Goal: Task Accomplishment & Management: Use online tool/utility

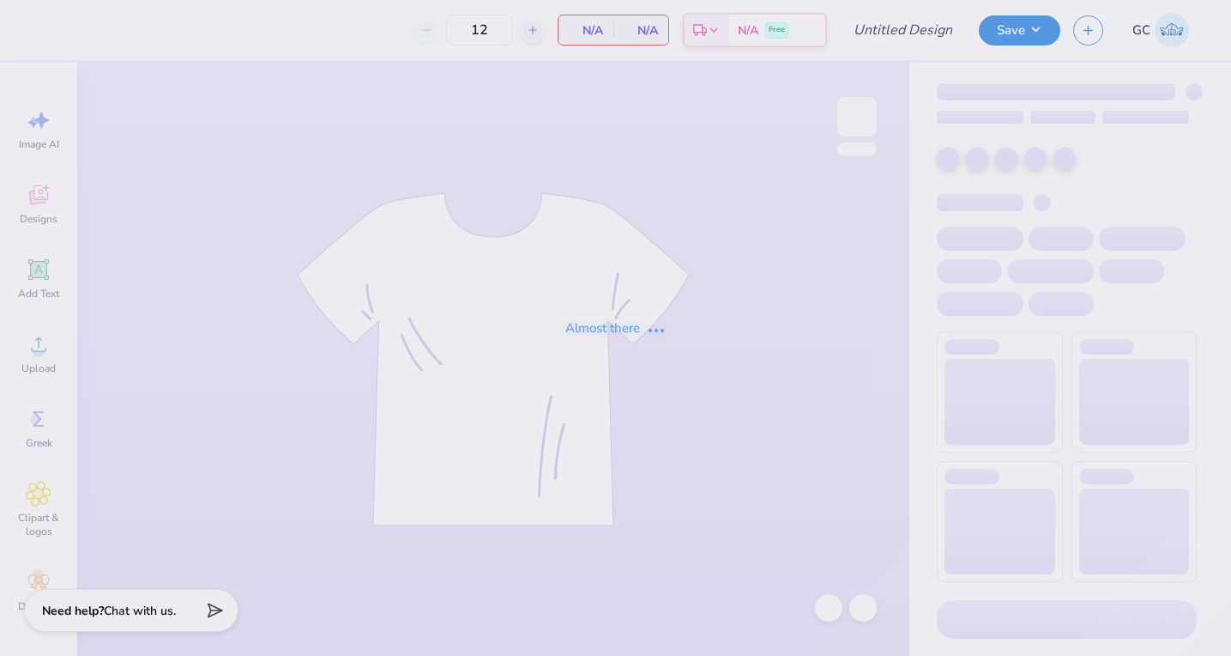
type input "Alpha Phi Apple Cup F25"
type input "50"
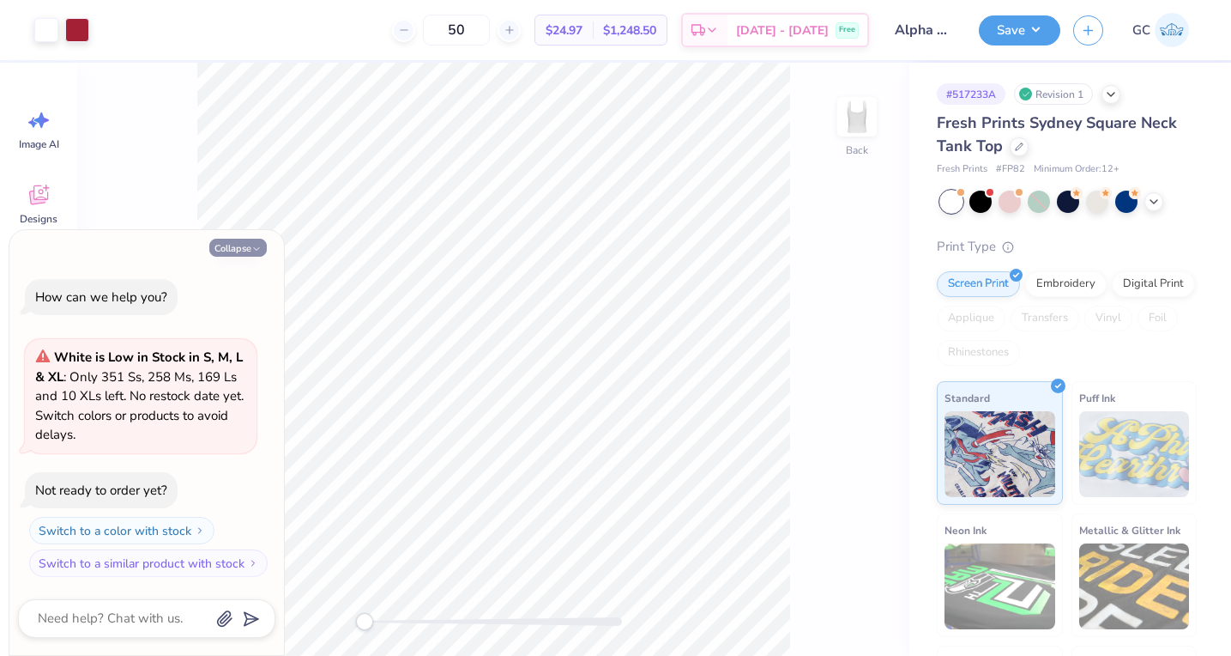
click at [245, 251] on button "Collapse" at bounding box center [237, 248] width 57 height 18
type textarea "x"
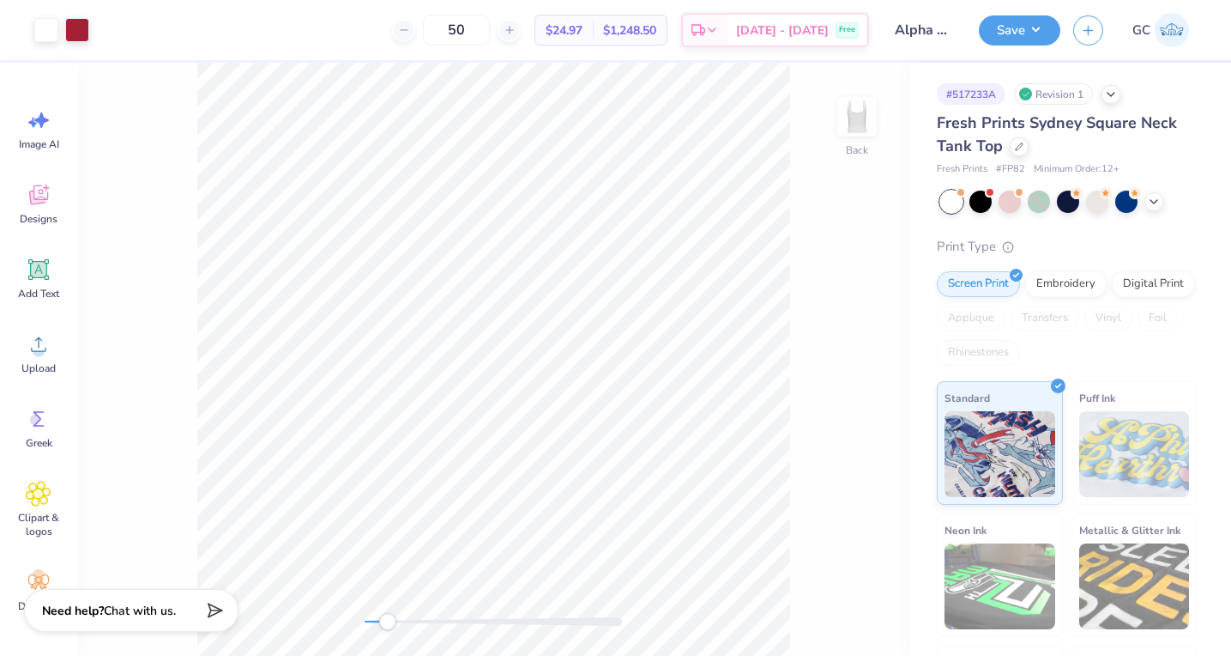
drag, startPoint x: 366, startPoint y: 621, endPoint x: 388, endPoint y: 622, distance: 22.3
click at [388, 622] on div "Accessibility label" at bounding box center [387, 621] width 17 height 17
type input "1.48"
type input "0.52"
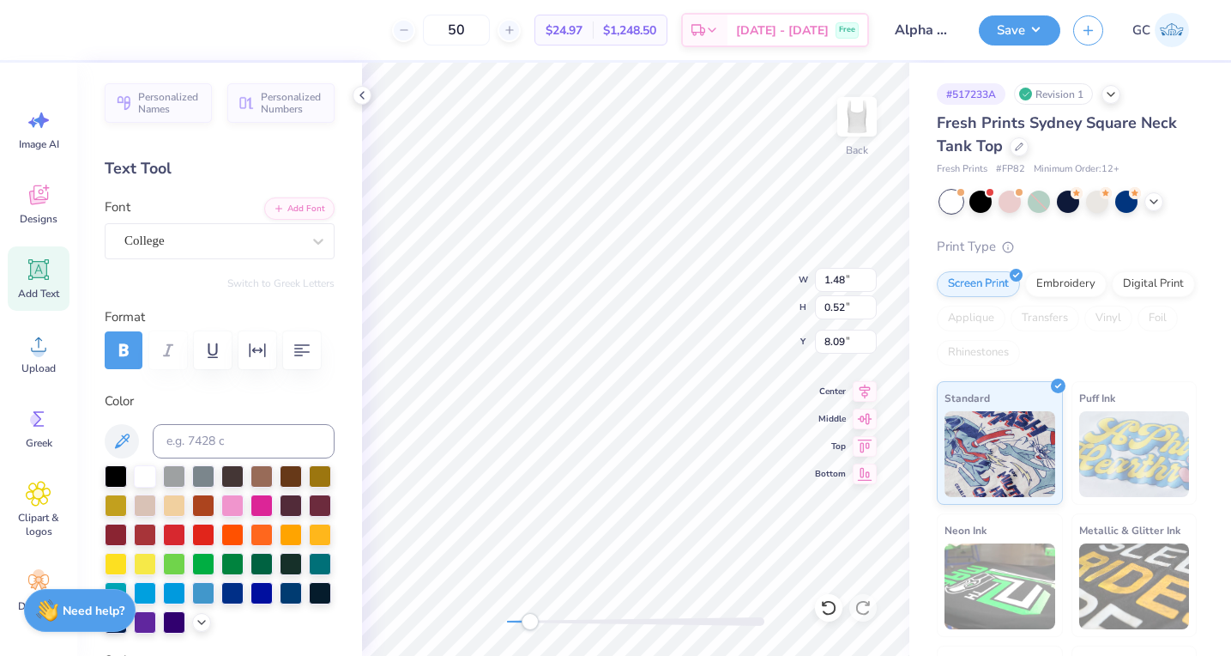
type input "9.13"
type input "2.12"
type input "2.03"
type input "3.87"
type input "4.81"
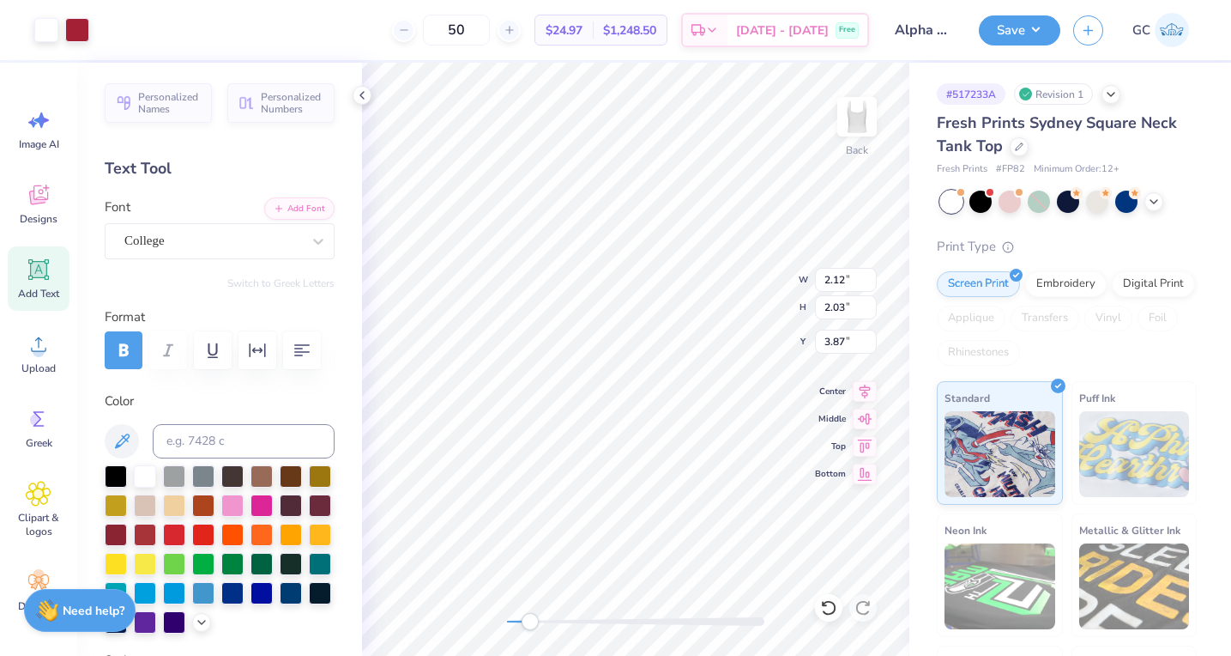
type input "2.20"
type input "6.47"
click at [606, 630] on div "Back" at bounding box center [635, 359] width 547 height 593
drag, startPoint x: 608, startPoint y: 625, endPoint x: 506, endPoint y: 617, distance: 102.4
click at [506, 617] on div "Accessibility label" at bounding box center [507, 621] width 17 height 17
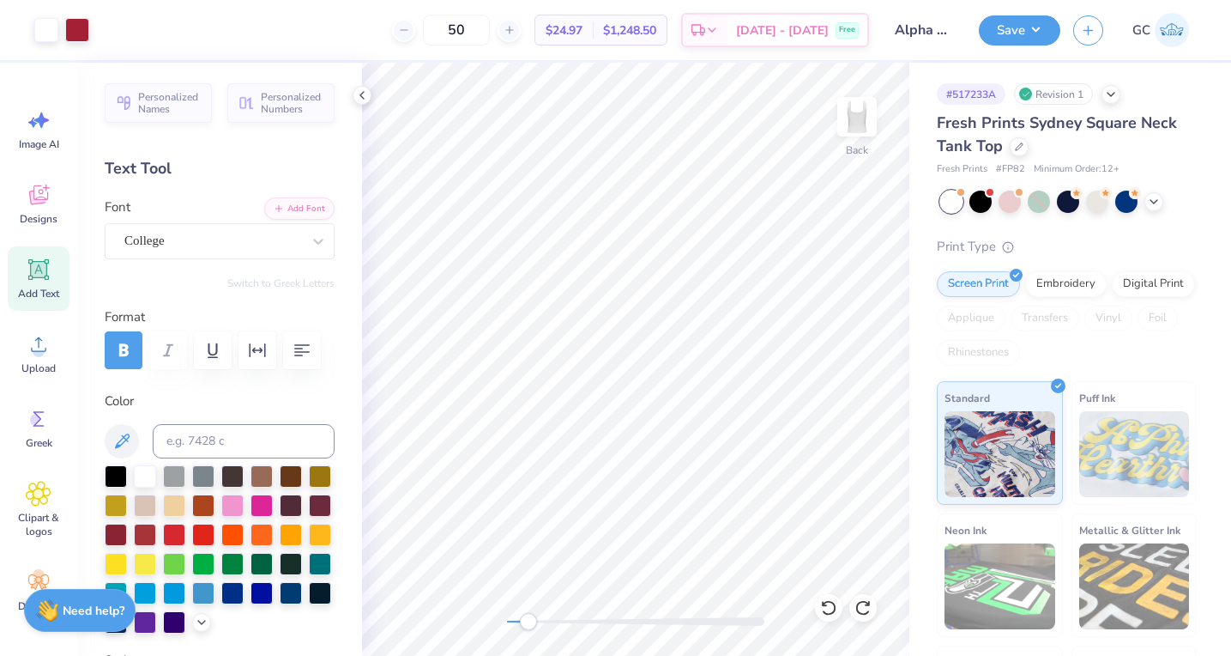
drag, startPoint x: 507, startPoint y: 626, endPoint x: 529, endPoint y: 628, distance: 21.5
click at [529, 628] on div "Accessibility label" at bounding box center [528, 621] width 17 height 17
type input "2.47"
type input "2.37"
type input "3.87"
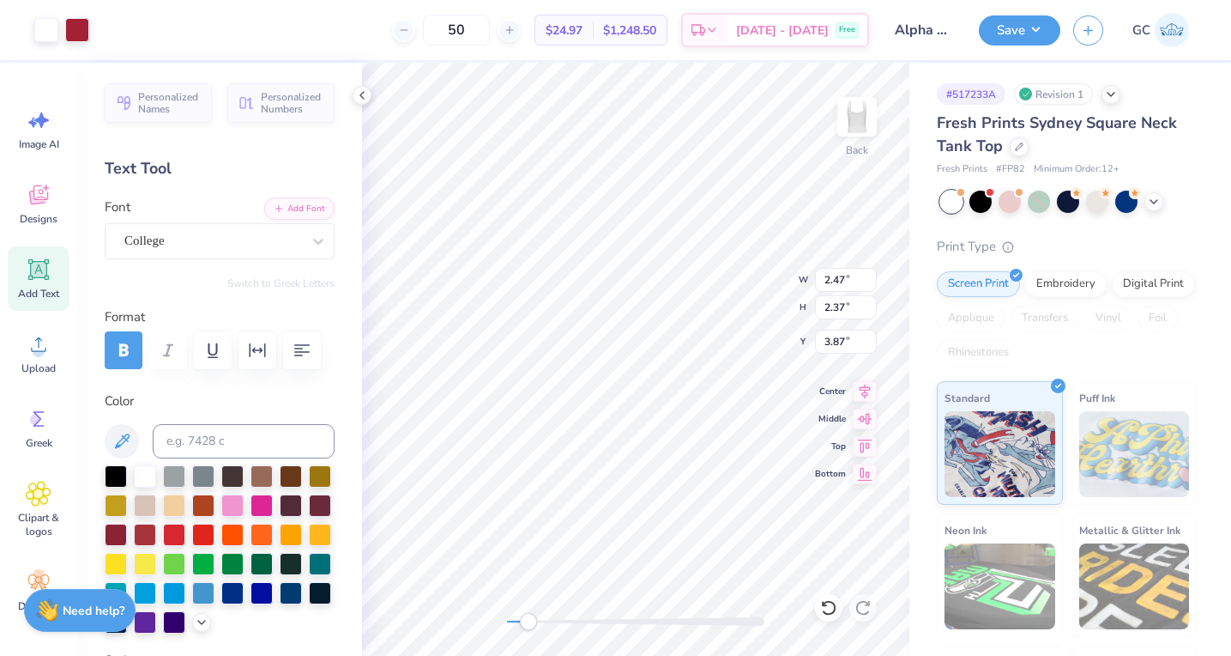
type input "0.43"
type input "1.45"
type input "2.46"
type input "4.53"
type input "2.14"
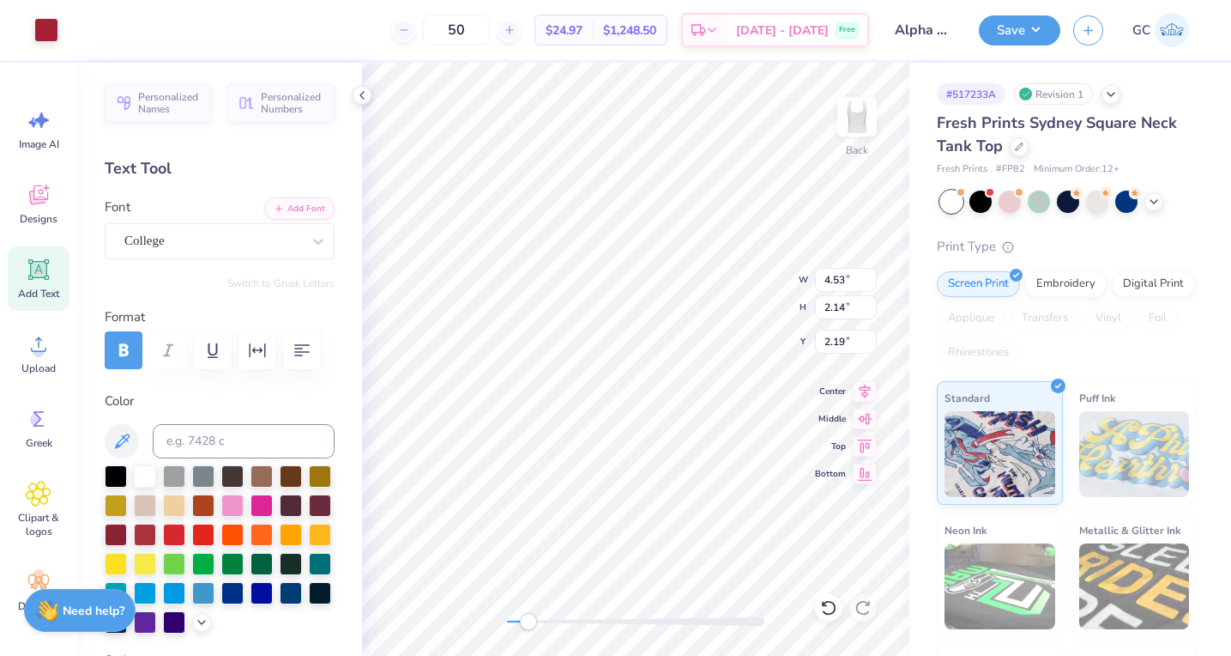
type input "2.20"
click at [531, 619] on div "Accessibility label" at bounding box center [531, 621] width 17 height 17
type input "2.19"
click at [363, 93] on icon at bounding box center [362, 95] width 14 height 14
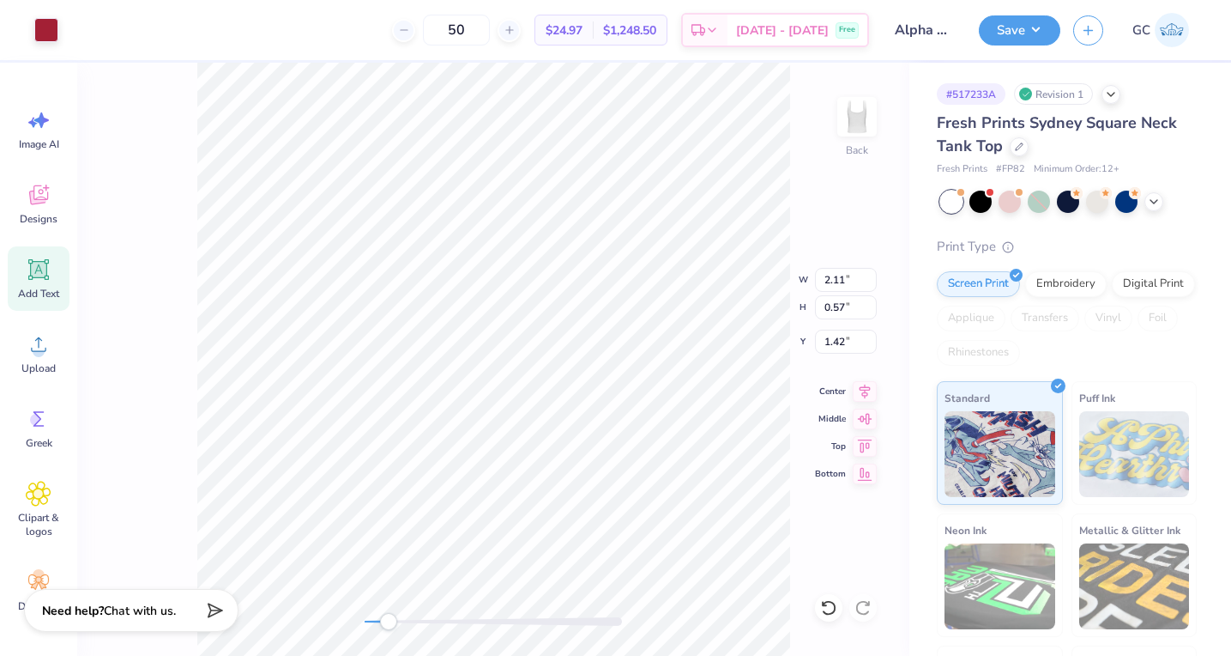
type input "2.61"
type input "0.84"
type input "1.22"
type input "2.53"
type input "0.80"
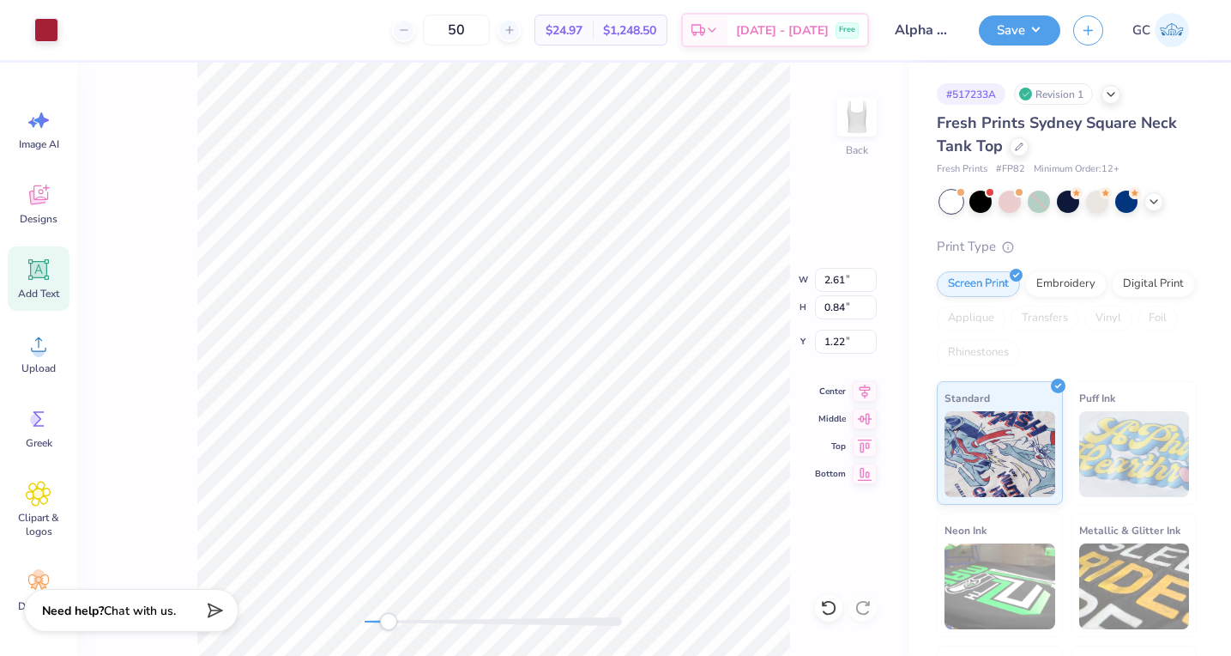
type input "1.26"
type input "2.41"
type input "0.74"
type input "1.30"
type input "4.79"
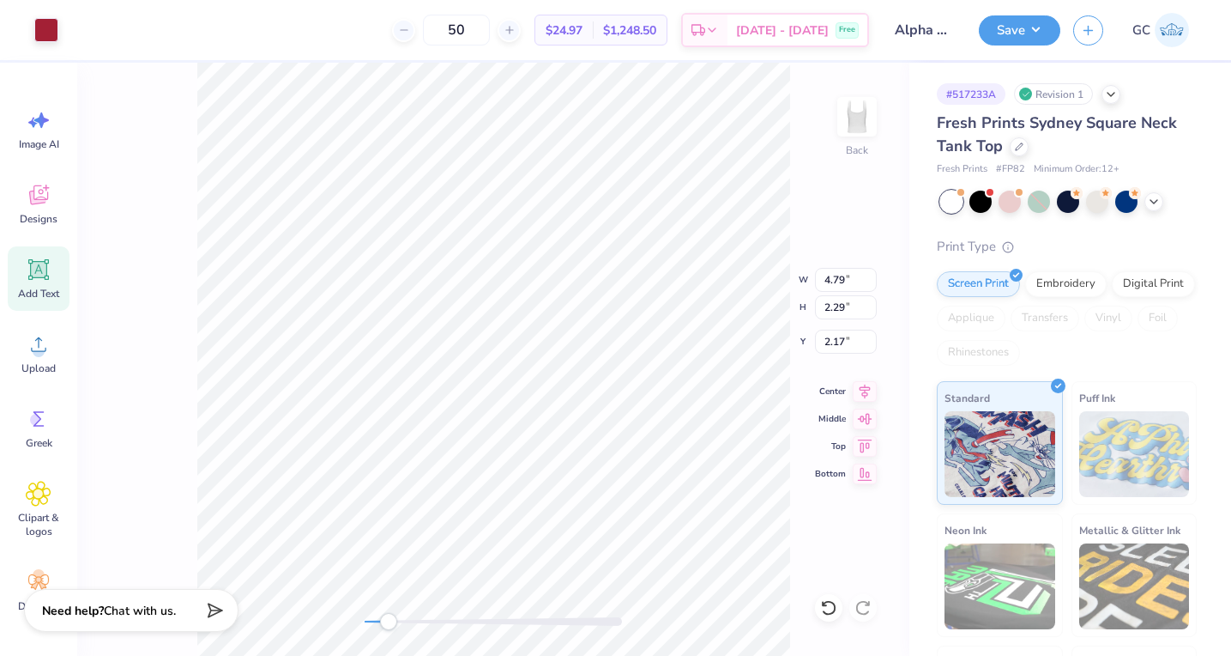
type input "2.29"
type input "2.18"
type input "2.47"
type input "2.37"
type input "3.87"
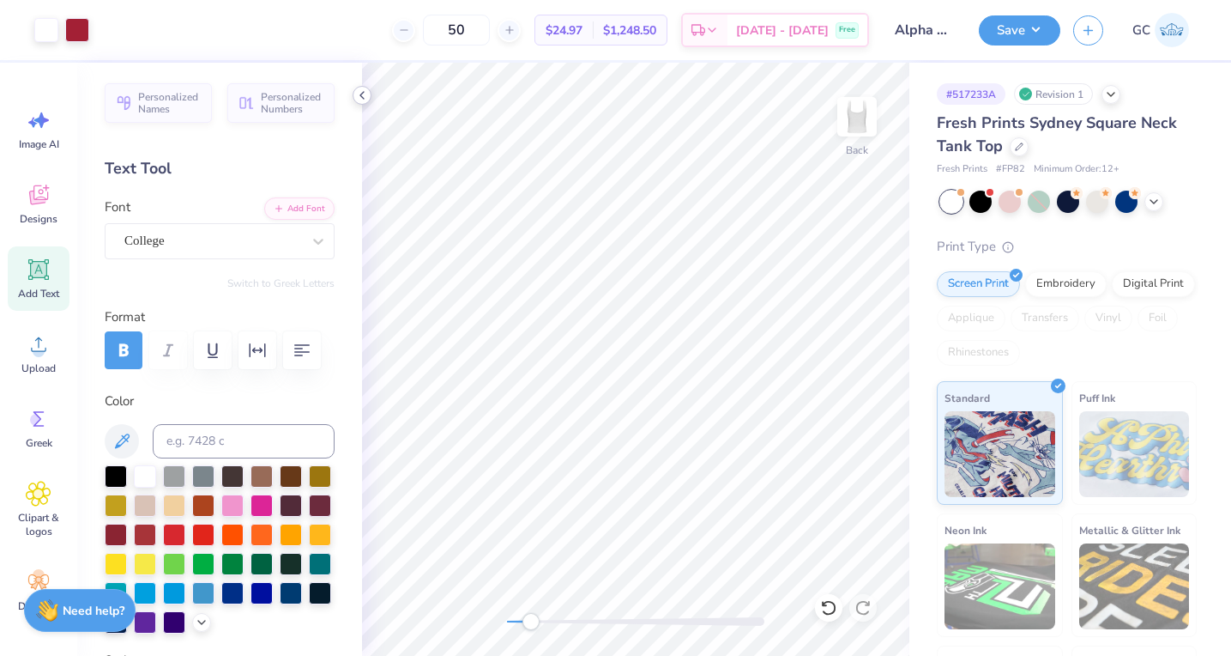
click at [368, 94] on icon at bounding box center [362, 95] width 14 height 14
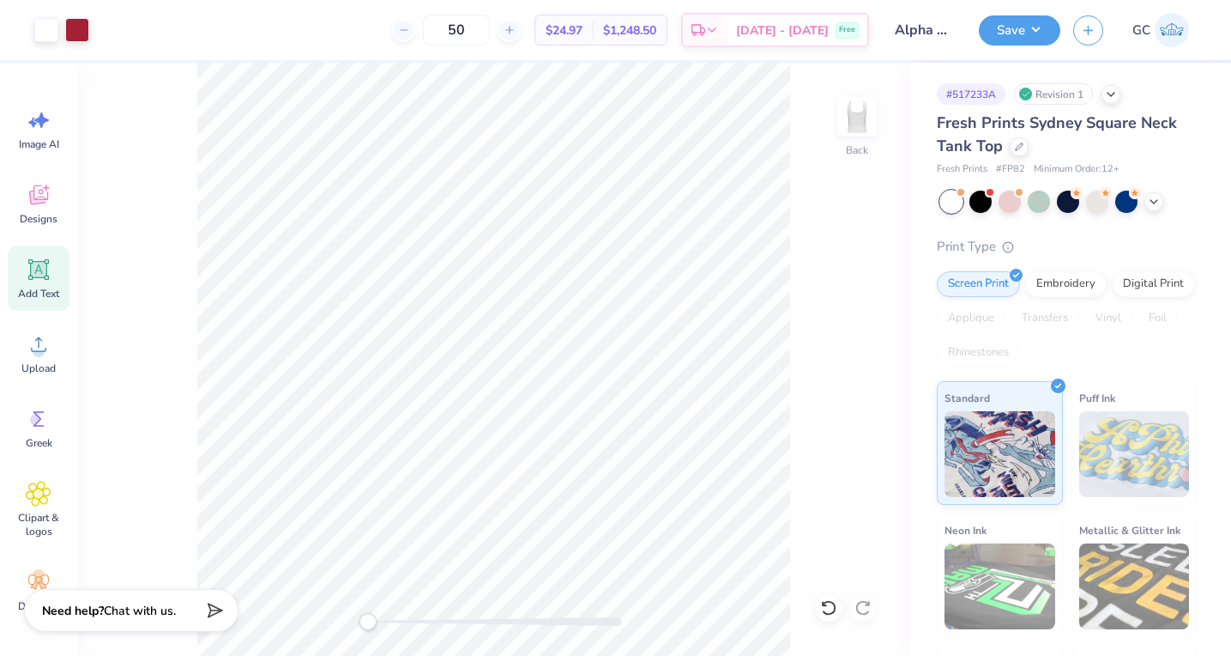
drag, startPoint x: 390, startPoint y: 617, endPoint x: 368, endPoint y: 614, distance: 22.5
click at [368, 614] on div "Accessibility label" at bounding box center [368, 621] width 17 height 17
drag, startPoint x: 372, startPoint y: 623, endPoint x: 390, endPoint y: 624, distance: 18.0
click at [390, 624] on div "Accessibility label" at bounding box center [383, 621] width 17 height 17
drag, startPoint x: 388, startPoint y: 624, endPoint x: 366, endPoint y: 626, distance: 21.5
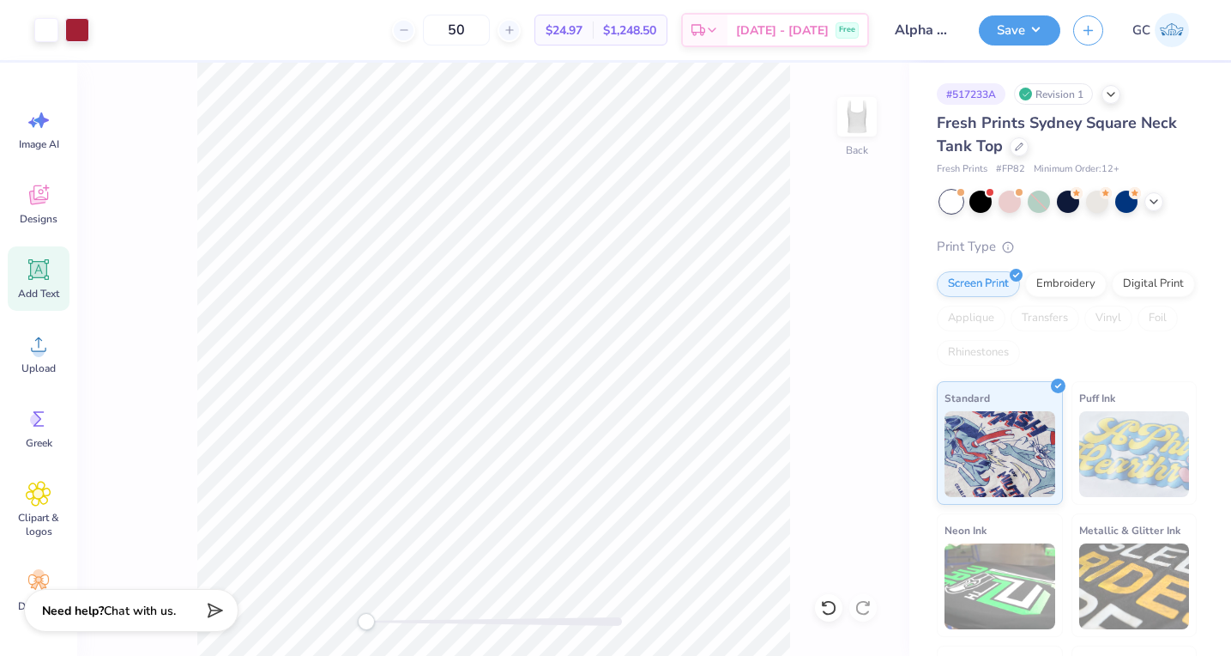
click at [366, 626] on div "Accessibility label" at bounding box center [366, 621] width 17 height 17
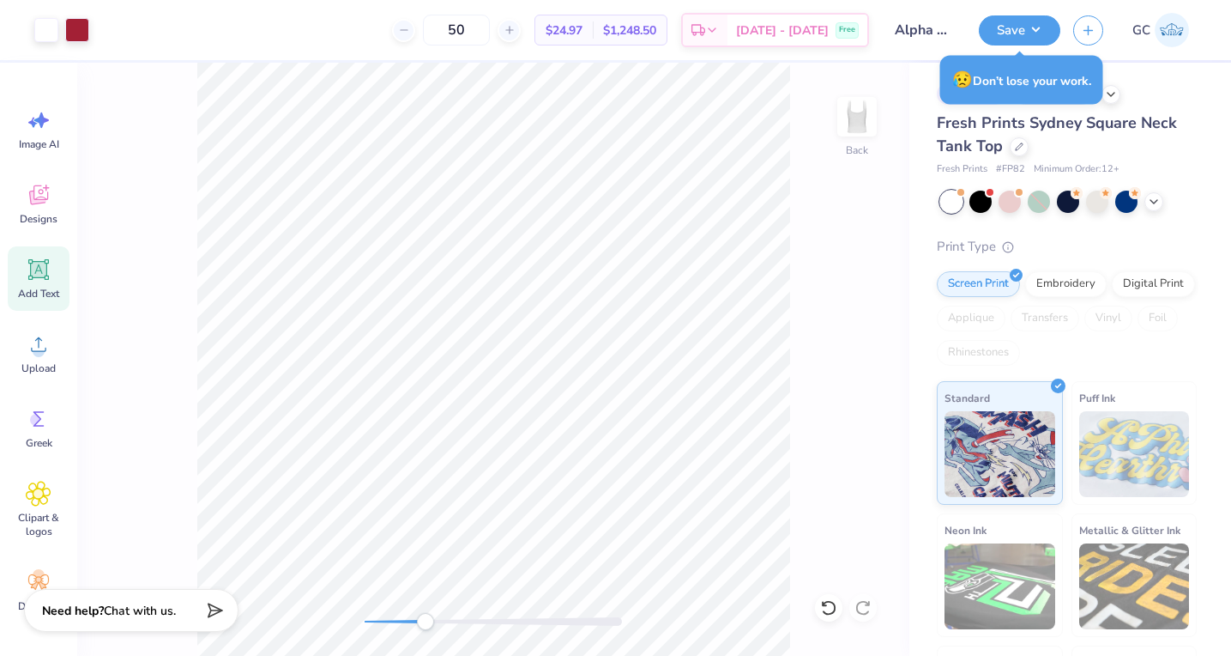
click at [432, 632] on div "Back" at bounding box center [493, 359] width 832 height 593
type input "0.77"
type input "1.28"
type input "0.22"
type input "0.76"
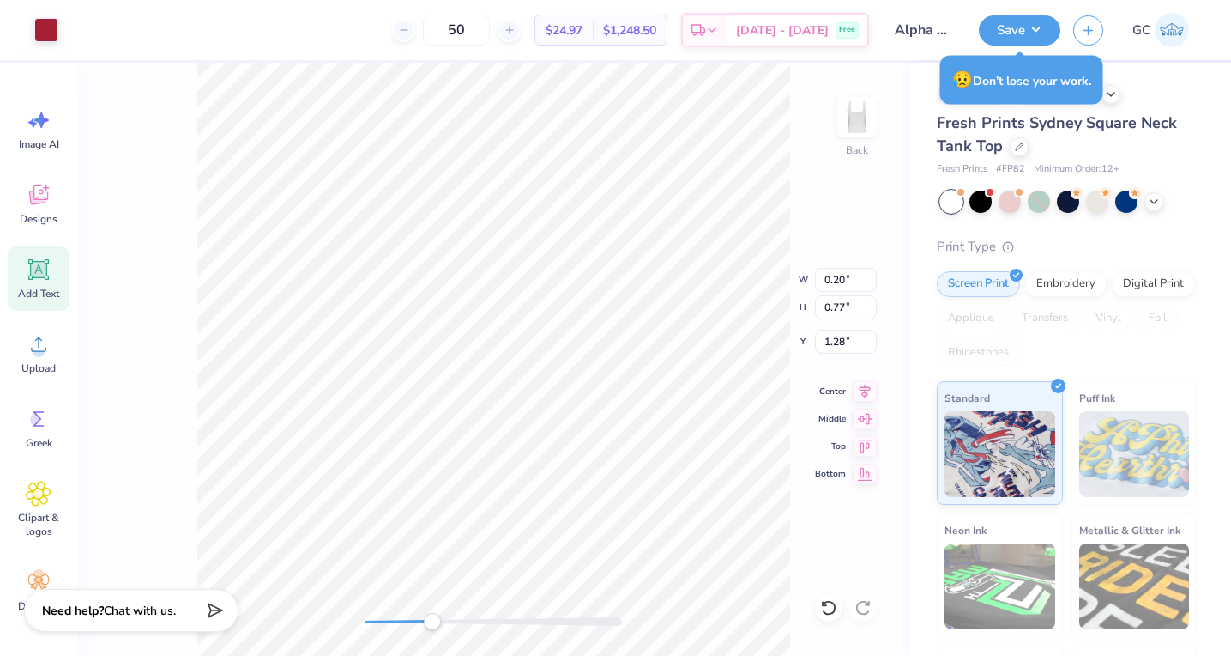
type input "1.29"
type input "0.21"
type input "0.77"
type input "1.28"
type input "0.22"
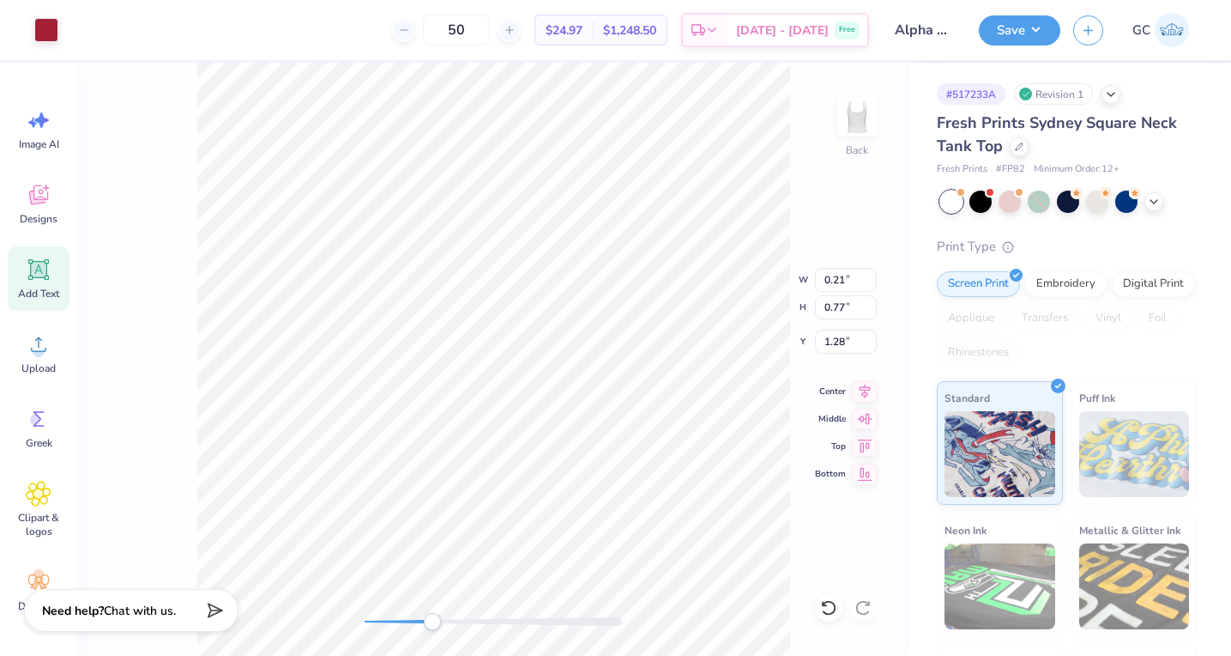
type input "0.76"
type input "1.29"
type input "0.24"
type input "0.77"
type input "1.28"
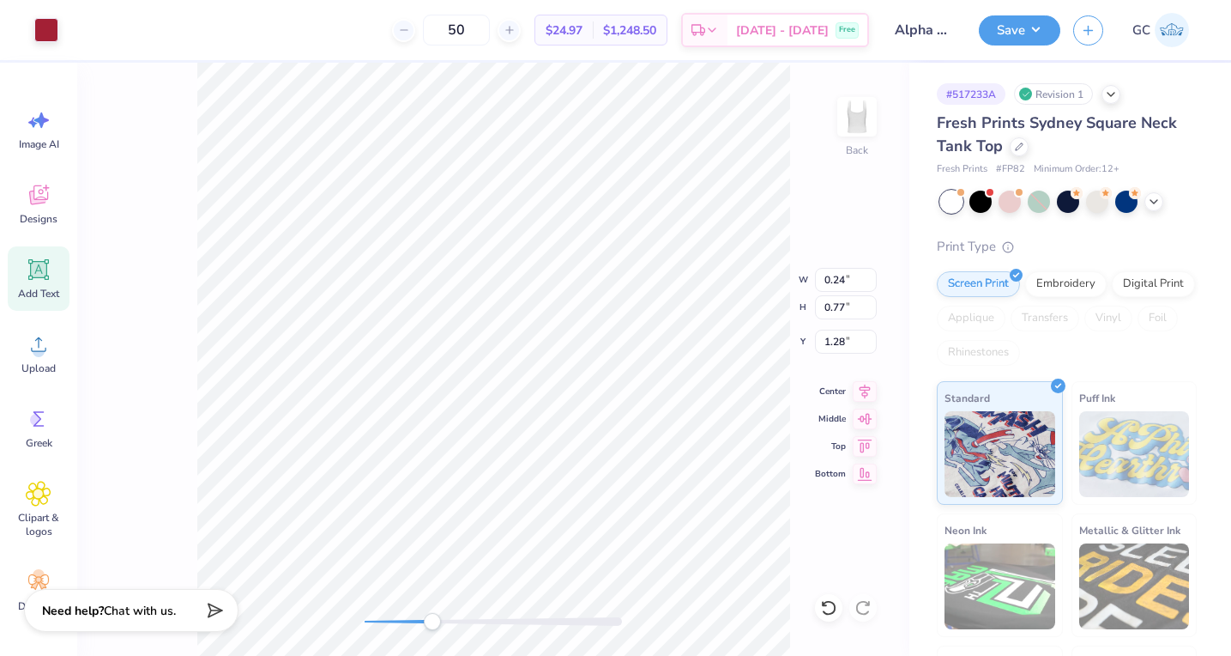
type input "0.21"
type input "1.29"
type input "0.20"
type input "0.77"
type input "1.28"
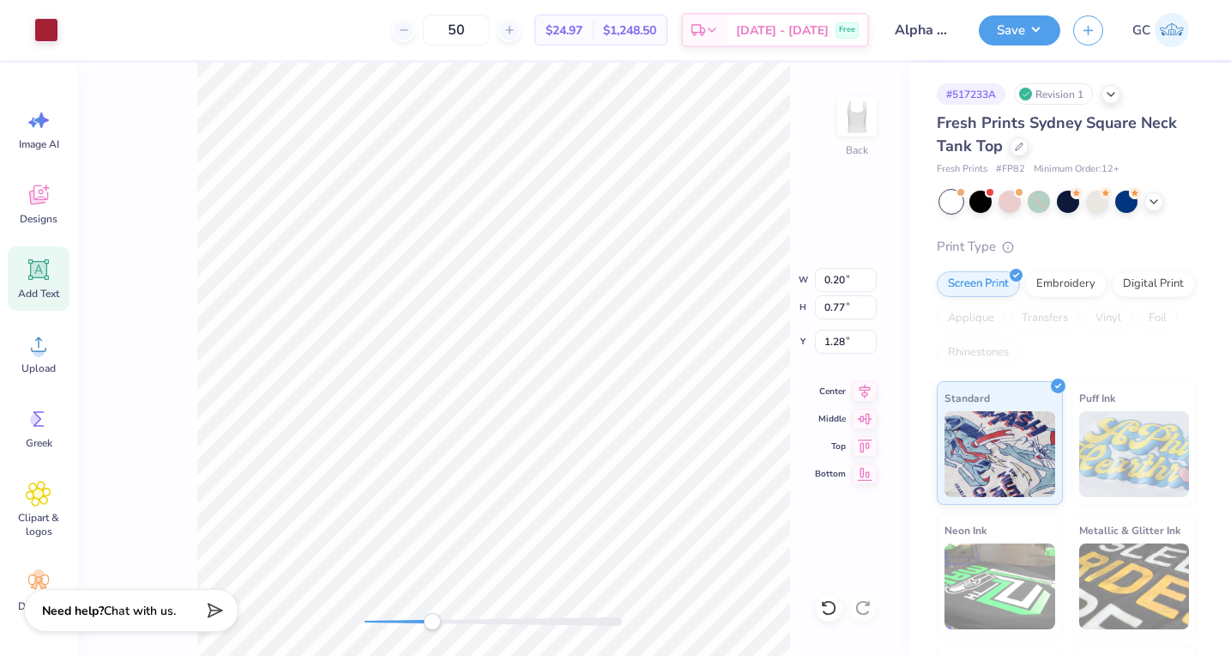
type input "0.24"
type input "1.29"
type input "0.21"
type input "0.76"
type input "1.28"
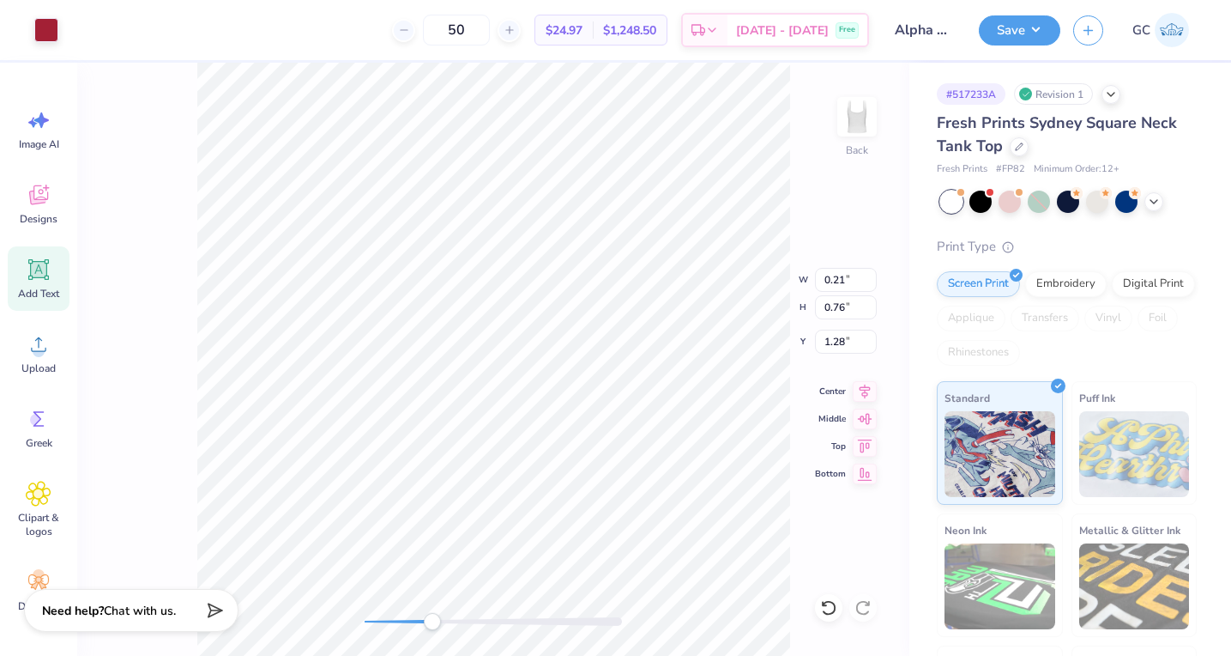
type input "0.20"
type input "0.77"
type input "1.29"
type input "0.21"
type input "1.28"
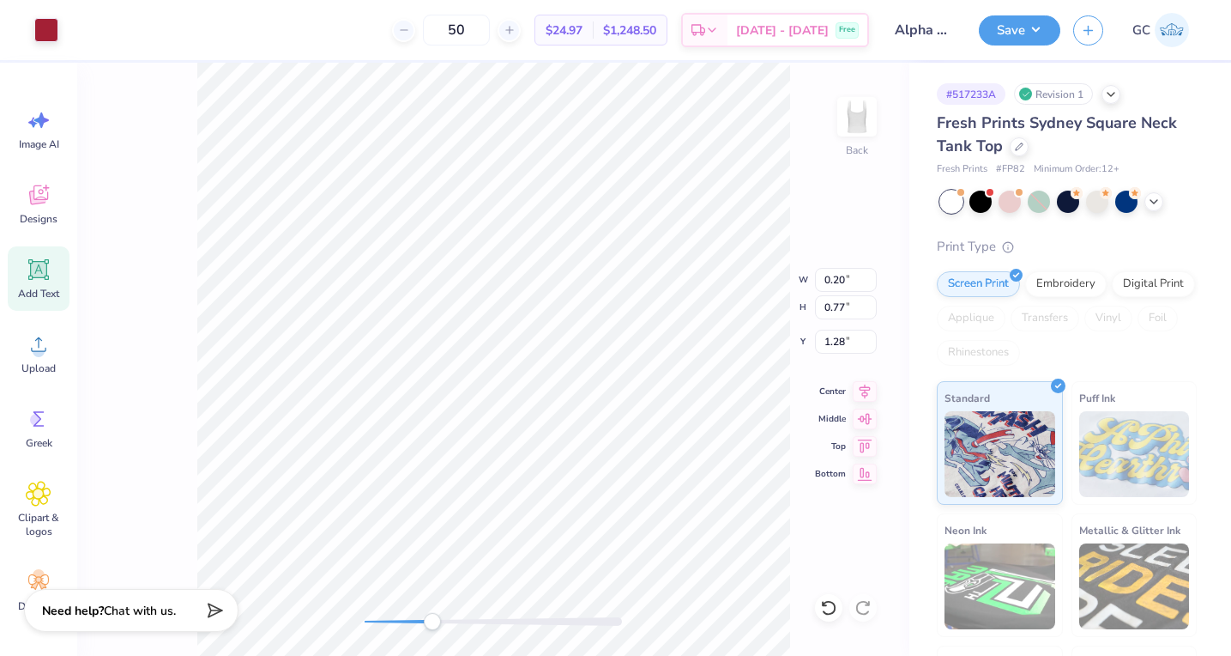
type input "0.21"
type input "0.76"
type input "0.24"
type input "0.77"
type input "1.29"
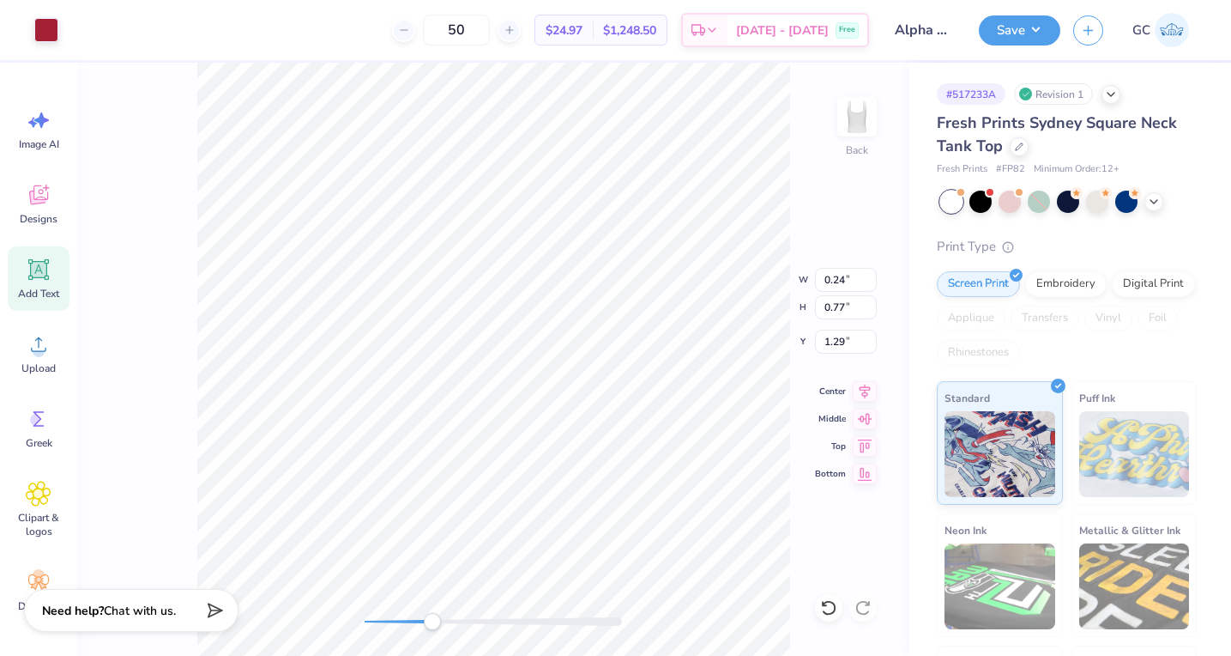
type input "0.20"
type input "0.76"
type input "0.21"
type input "1.29"
click at [371, 611] on div "Back" at bounding box center [493, 359] width 832 height 593
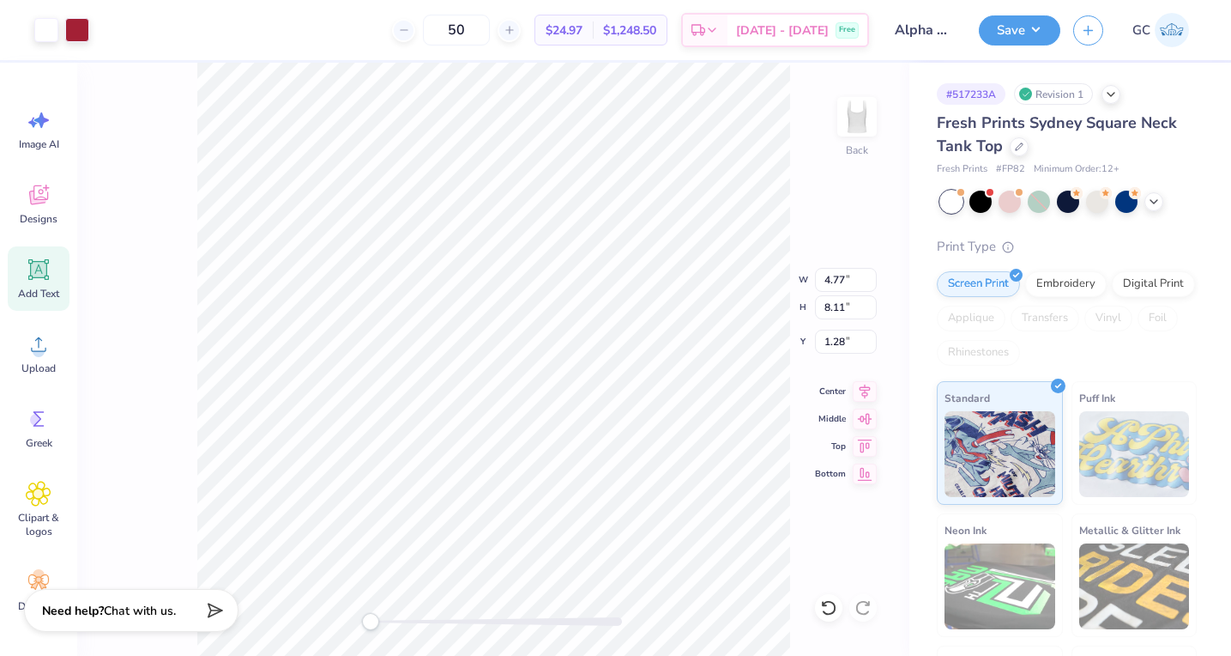
type input "3.85"
type input "6.50"
drag, startPoint x: 369, startPoint y: 623, endPoint x: 415, endPoint y: 626, distance: 46.4
click at [415, 626] on div "Accessibility label" at bounding box center [415, 621] width 17 height 17
drag, startPoint x: 415, startPoint y: 626, endPoint x: 368, endPoint y: 624, distance: 47.2
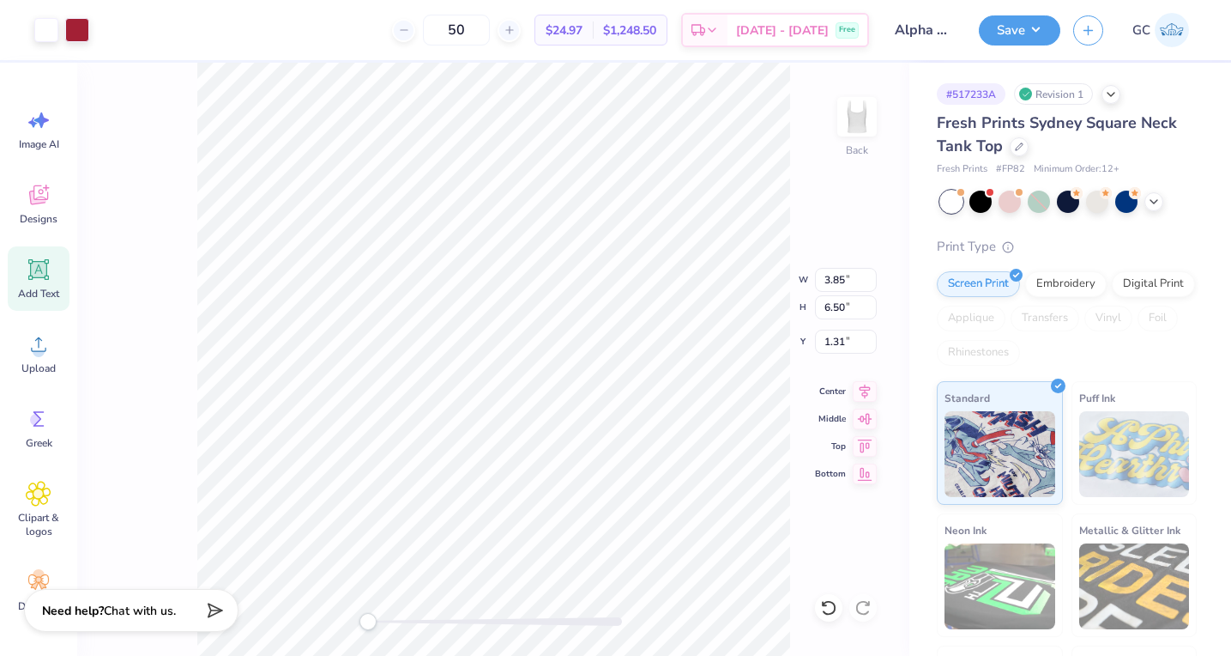
click at [368, 624] on div "Accessibility label" at bounding box center [368, 621] width 17 height 17
type input "1.11"
drag, startPoint x: 371, startPoint y: 620, endPoint x: 412, endPoint y: 622, distance: 41.3
click at [412, 622] on div "Accessibility label" at bounding box center [407, 621] width 17 height 17
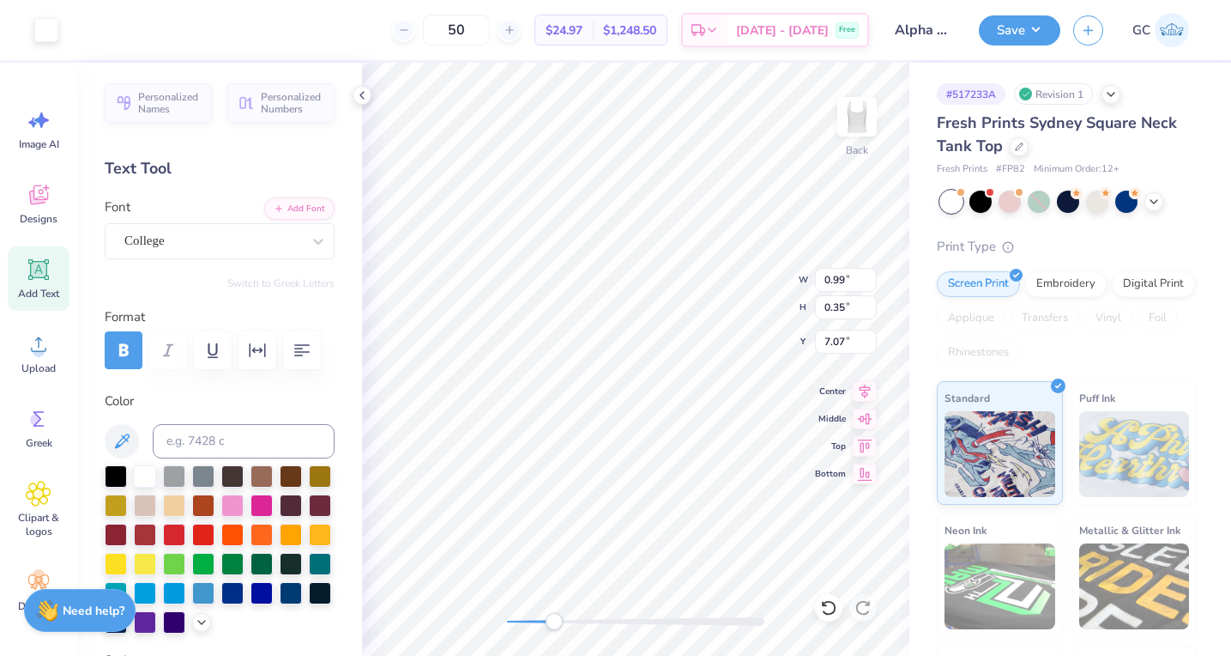
type input "0.99"
type input "0.35"
type input "7.07"
click at [362, 92] on polyline at bounding box center [361, 95] width 3 height 7
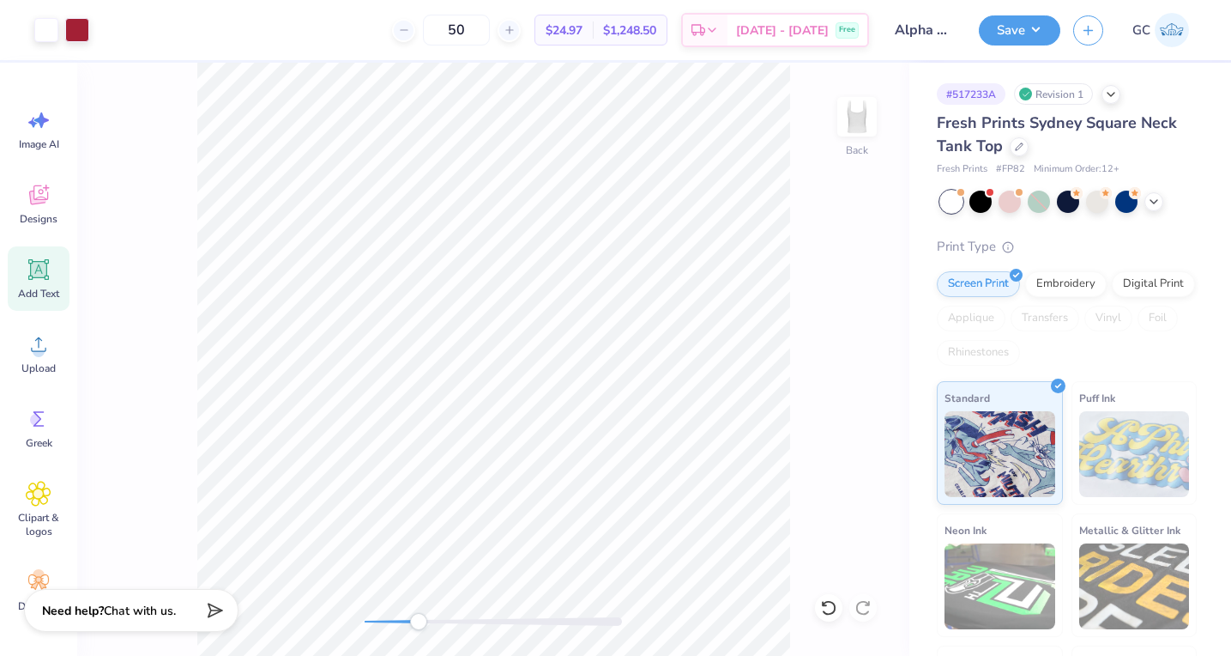
click at [419, 625] on div "Accessibility label" at bounding box center [418, 621] width 17 height 17
type input "2.53"
type input "0.59"
type input "1.10"
type input "1.22"
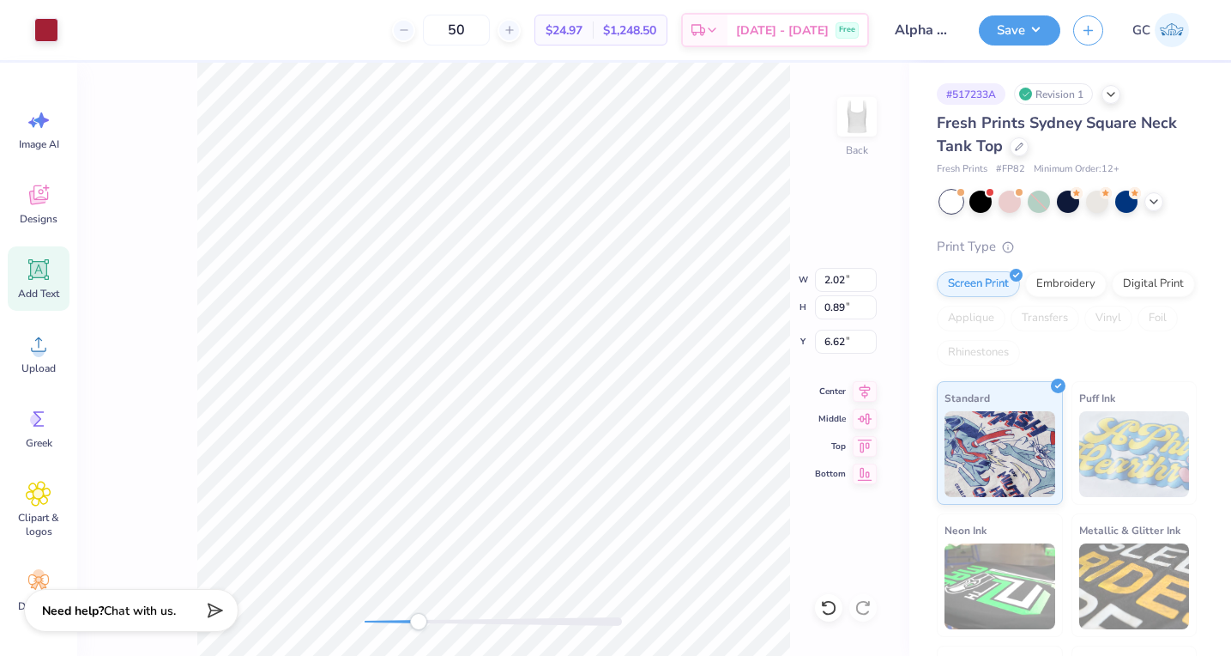
type input "0.43"
type input "6.85"
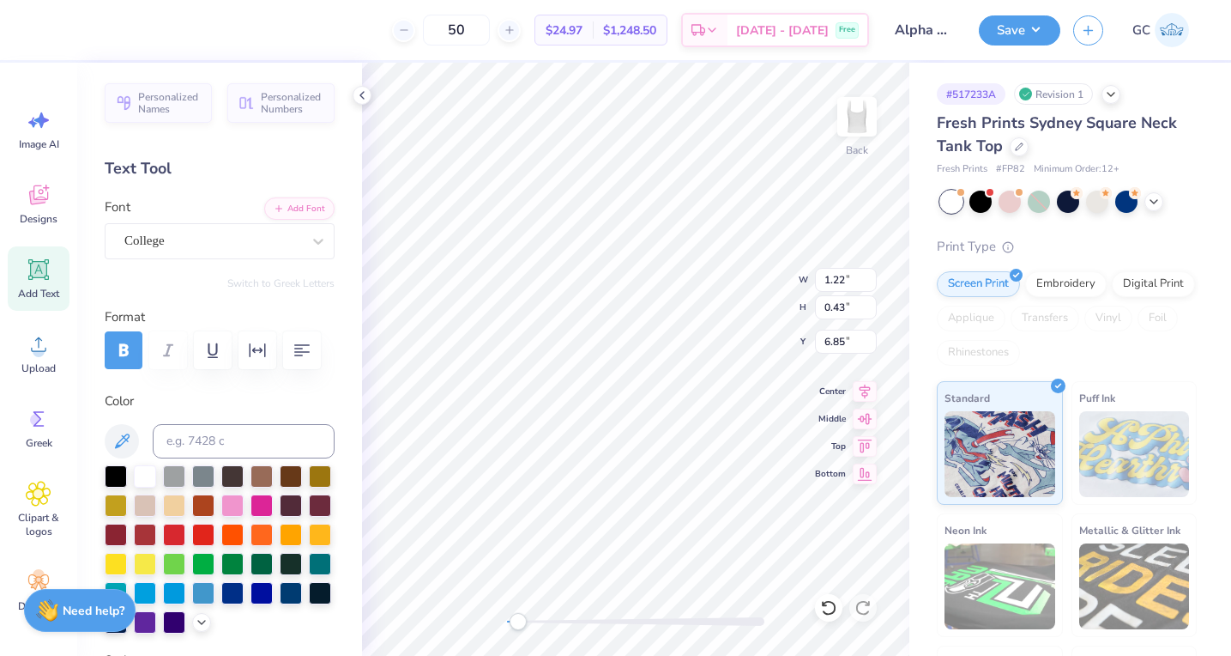
click at [499, 611] on div "Back W 1.22 1.22 " H 0.43 0.43 " Y 6.85 6.85 " Center Middle Top Bottom" at bounding box center [635, 359] width 547 height 593
click at [361, 93] on polyline at bounding box center [361, 95] width 3 height 7
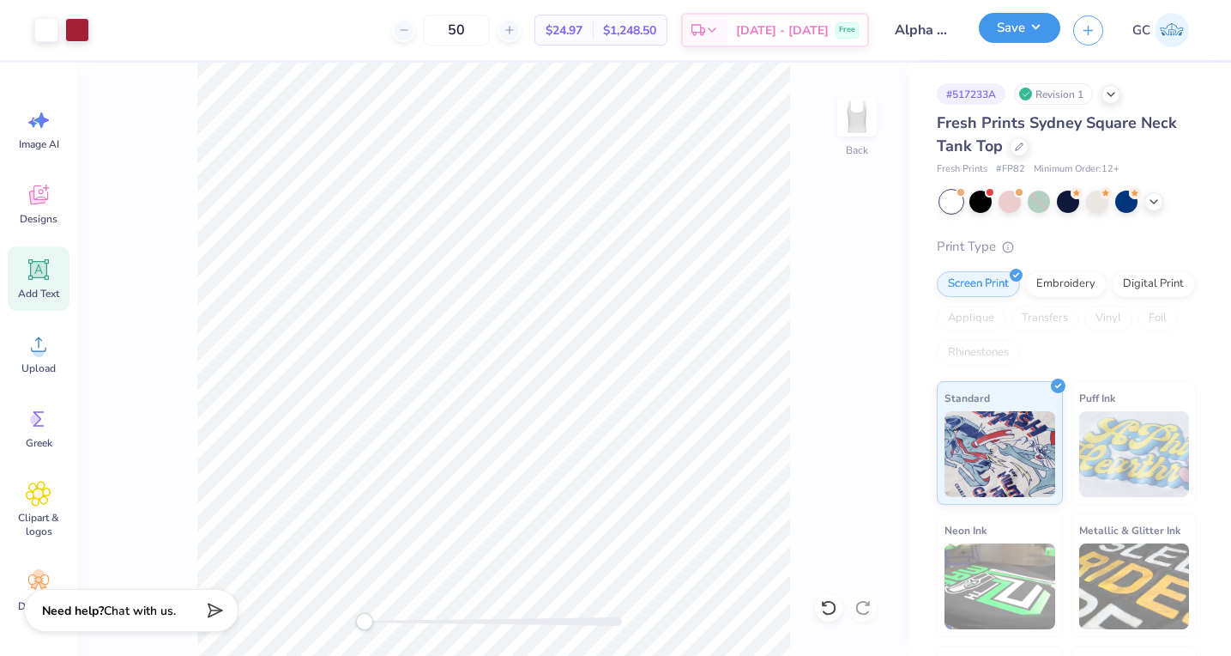
click at [986, 24] on button "Save" at bounding box center [1020, 28] width 82 height 30
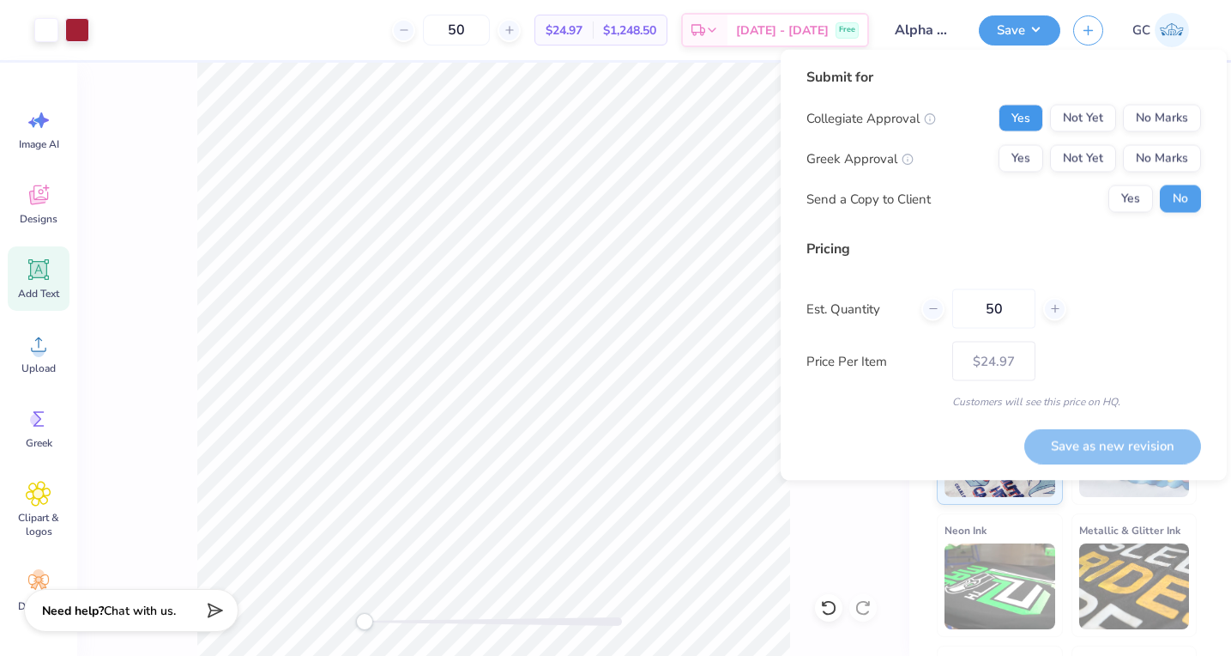
click at [1034, 111] on button "Yes" at bounding box center [1021, 118] width 45 height 27
click at [1034, 168] on button "Yes" at bounding box center [1021, 158] width 45 height 27
click at [1124, 441] on button "Save as new revision" at bounding box center [1113, 445] width 177 height 35
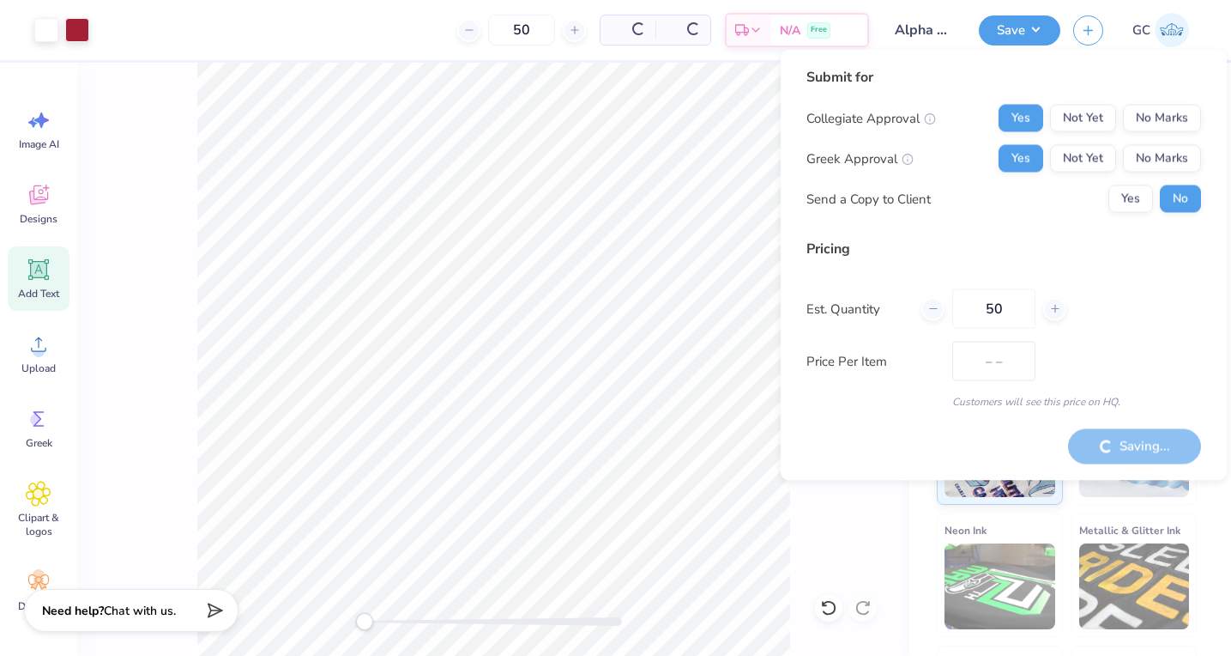
type input "$24.97"
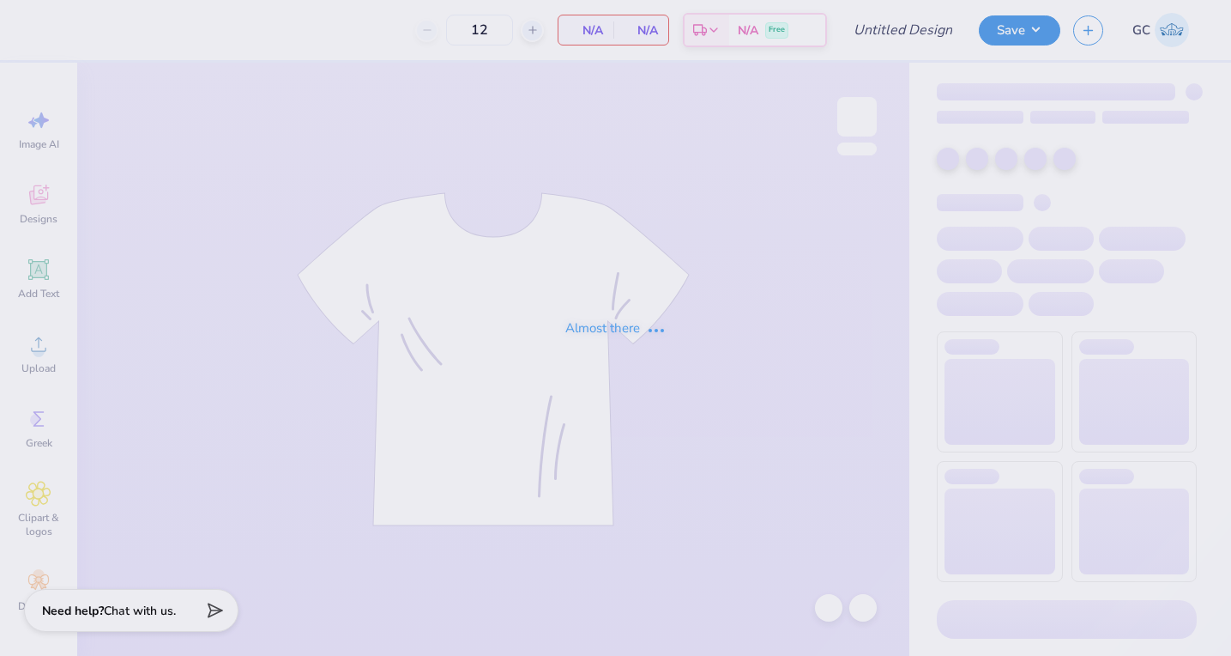
type input "Alpha Phi Apple Cup F25"
type input "50"
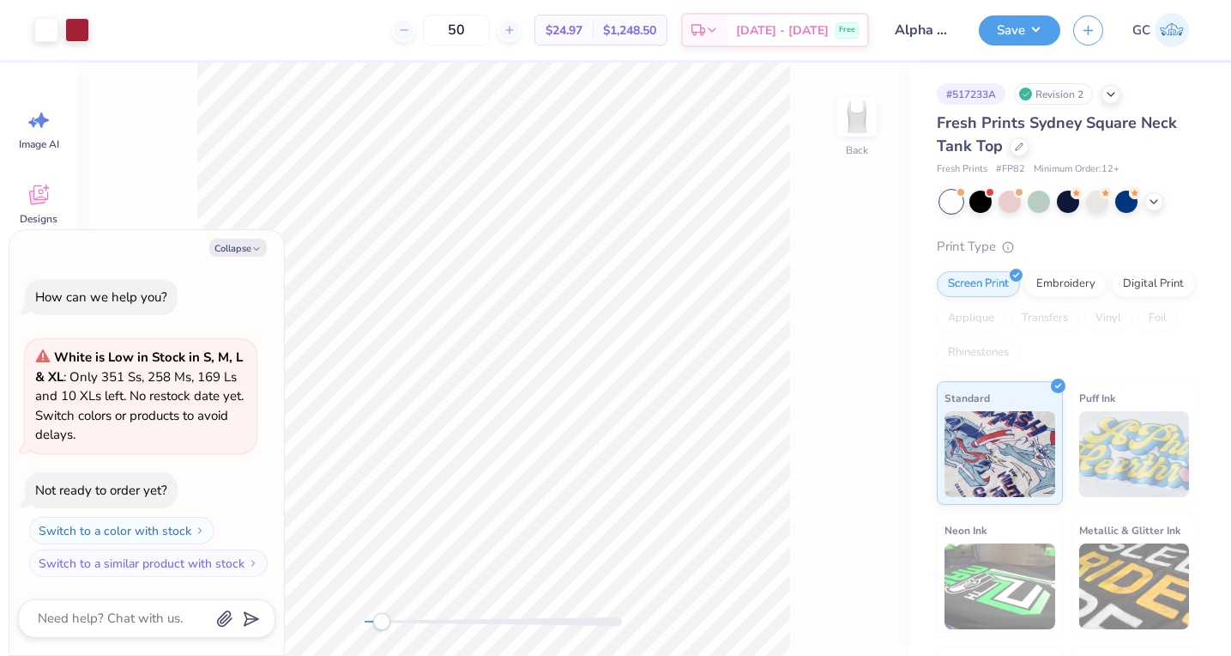
drag, startPoint x: 364, startPoint y: 618, endPoint x: 381, endPoint y: 615, distance: 17.4
click at [381, 615] on div "Accessibility label" at bounding box center [381, 621] width 17 height 17
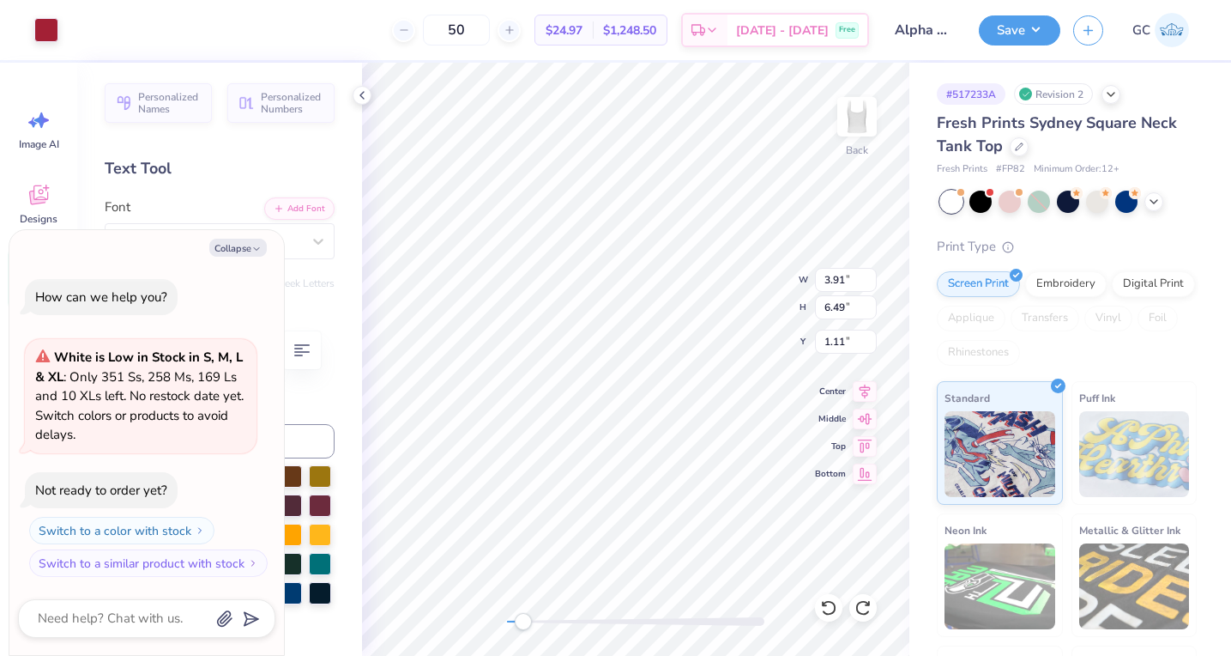
type textarea "x"
type input "2.02"
type input "0.89"
type input "6.72"
click at [1006, 39] on button "Save" at bounding box center [1020, 28] width 82 height 30
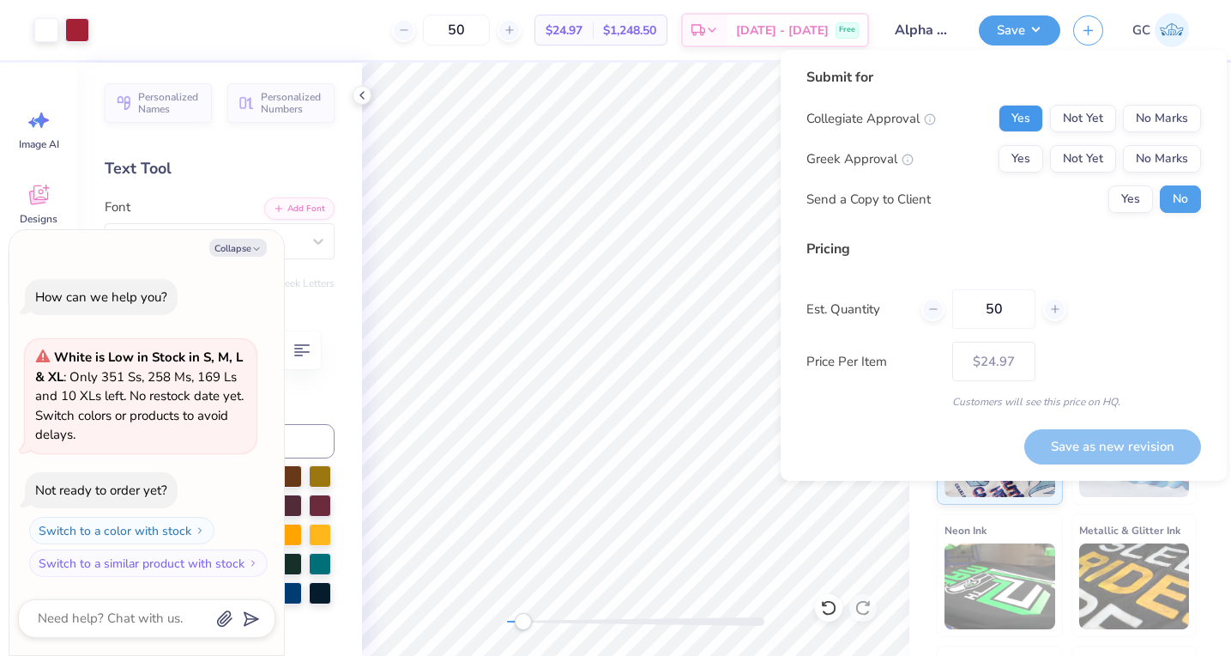
click at [1027, 117] on button "Yes" at bounding box center [1021, 118] width 45 height 27
click at [1016, 152] on button "Yes" at bounding box center [1021, 158] width 45 height 27
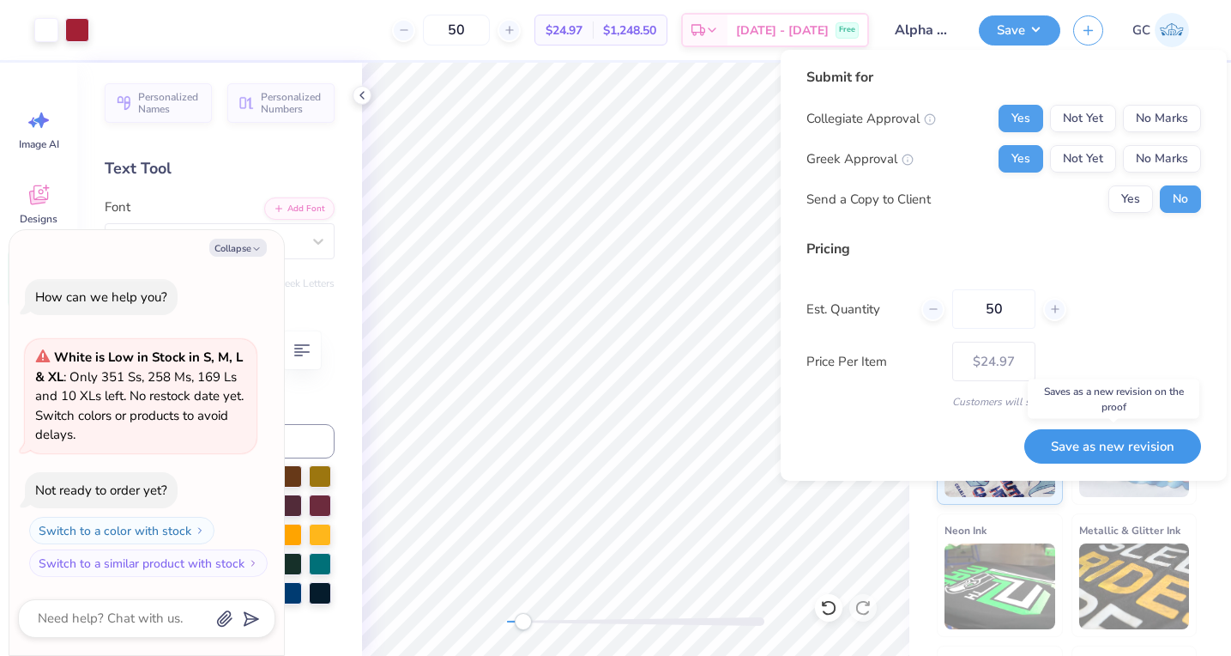
click at [1091, 440] on button "Save as new revision" at bounding box center [1113, 446] width 177 height 35
type textarea "x"
type input "– –"
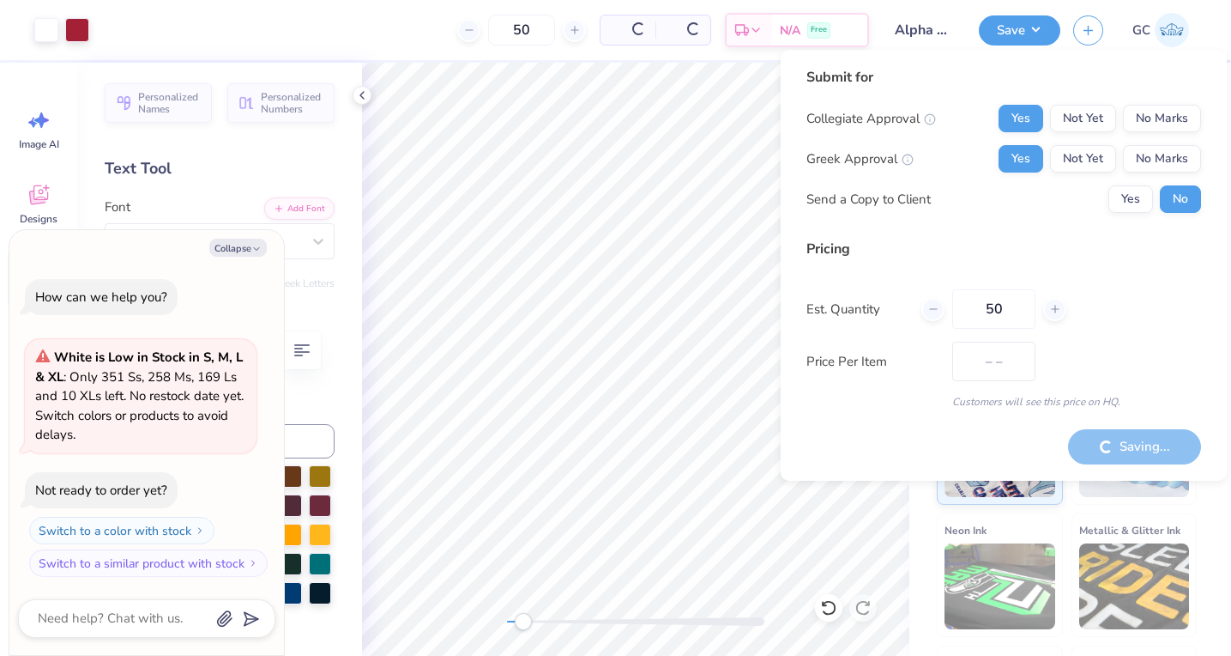
type textarea "x"
type input "$24.97"
click at [365, 96] on icon at bounding box center [362, 95] width 14 height 14
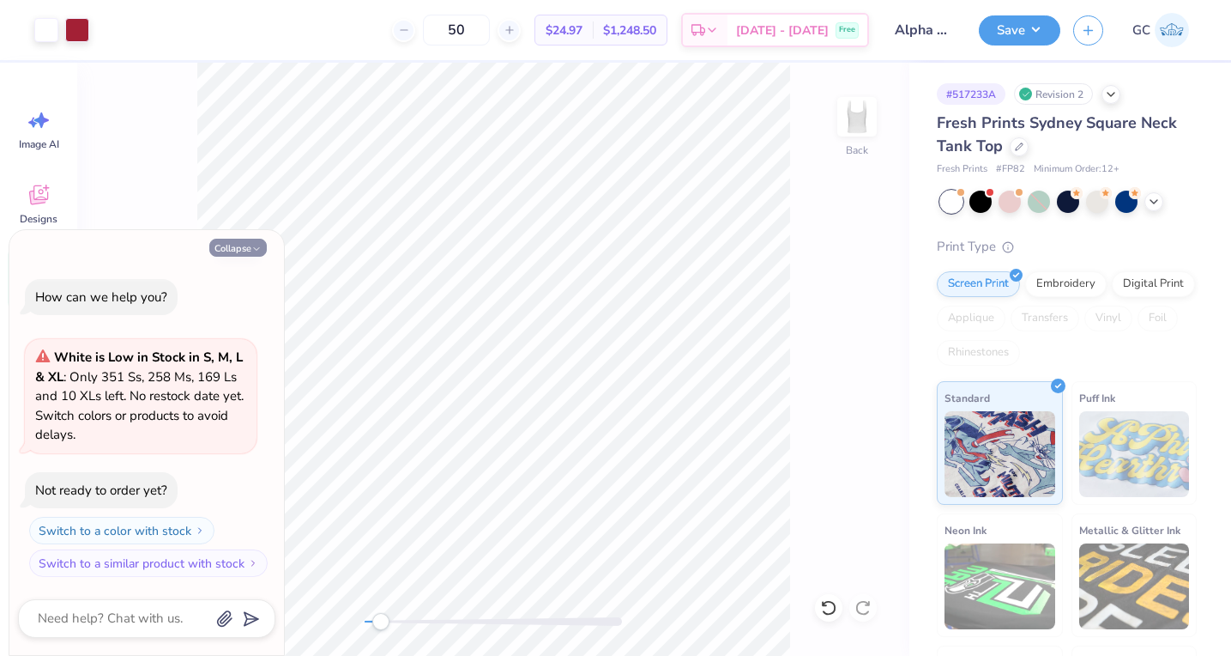
click at [250, 245] on button "Collapse" at bounding box center [237, 248] width 57 height 18
type textarea "x"
